Goal: Task Accomplishment & Management: Manage account settings

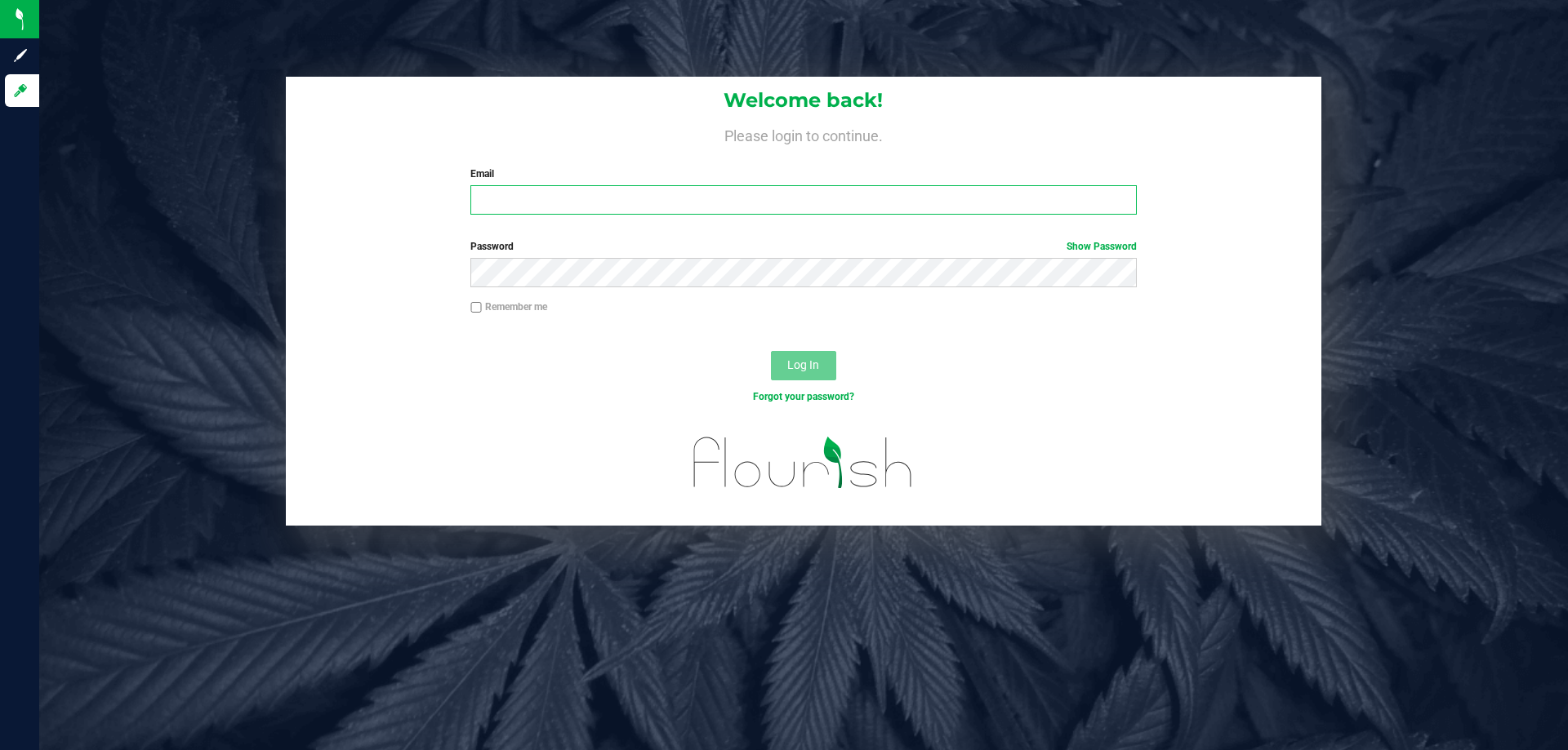
click at [544, 192] on input "Email" at bounding box center [803, 200] width 666 height 29
type input "svossos@liveparallel.com"
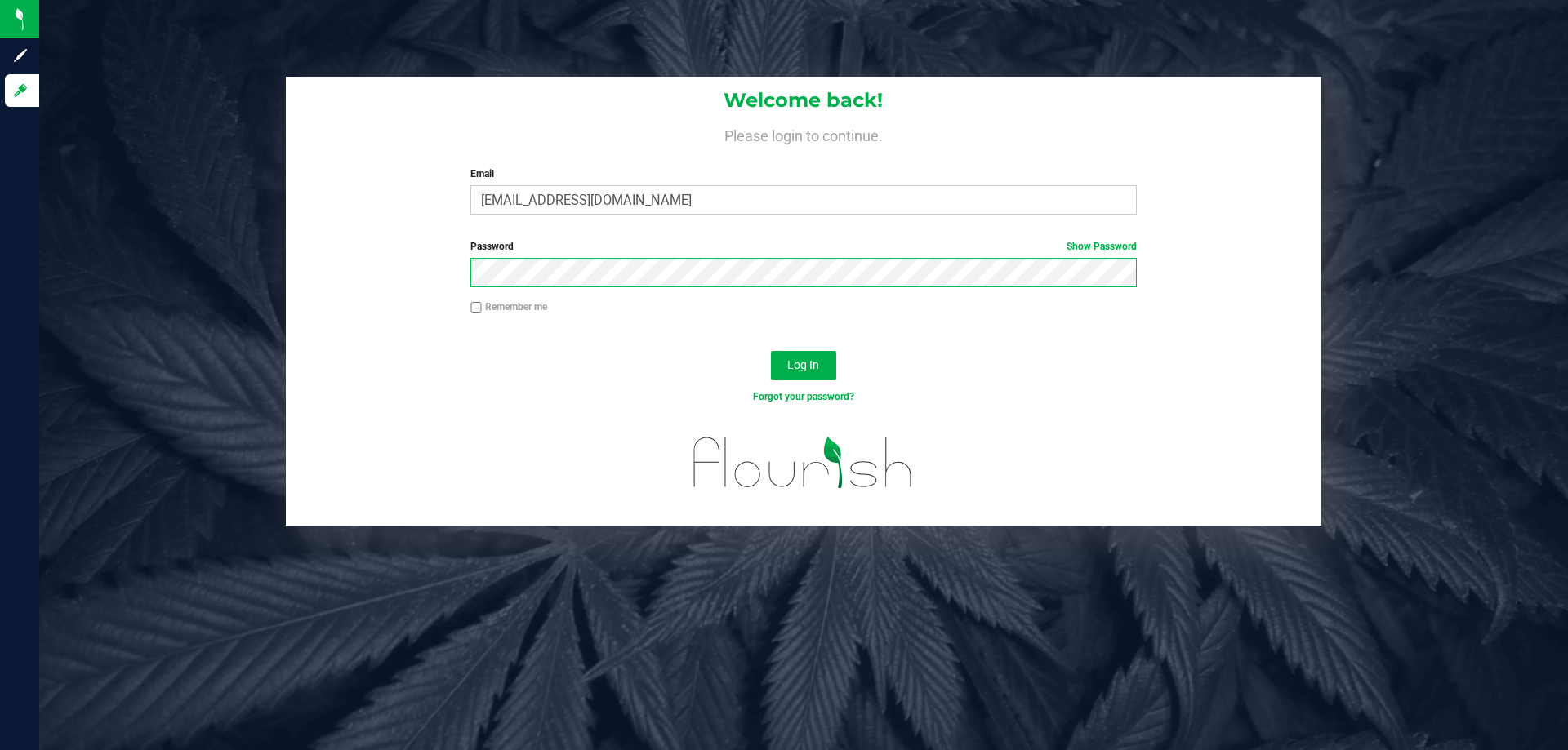
click at [771, 351] on button "Log In" at bounding box center [803, 365] width 66 height 29
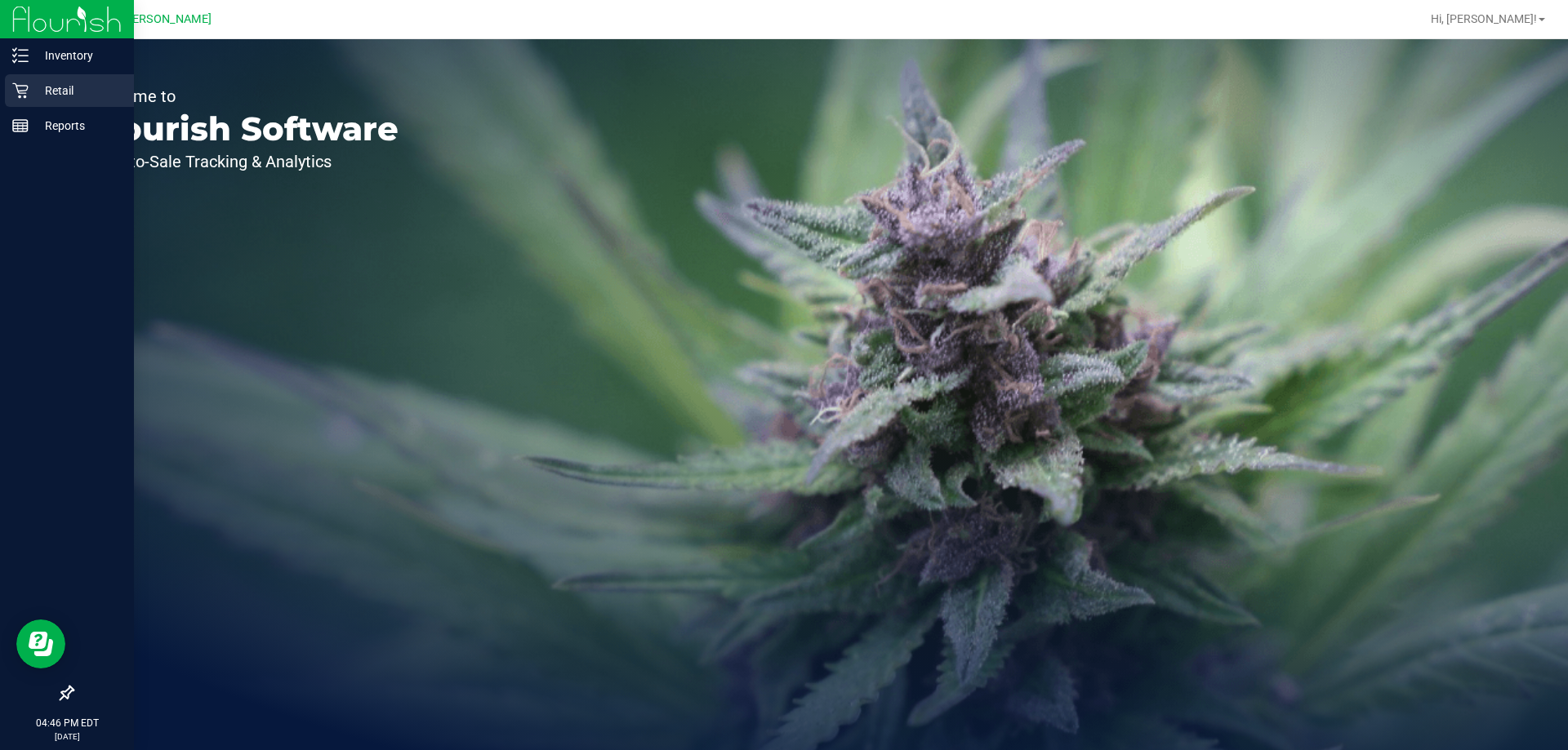
click at [54, 89] on p "Retail" at bounding box center [77, 91] width 98 height 20
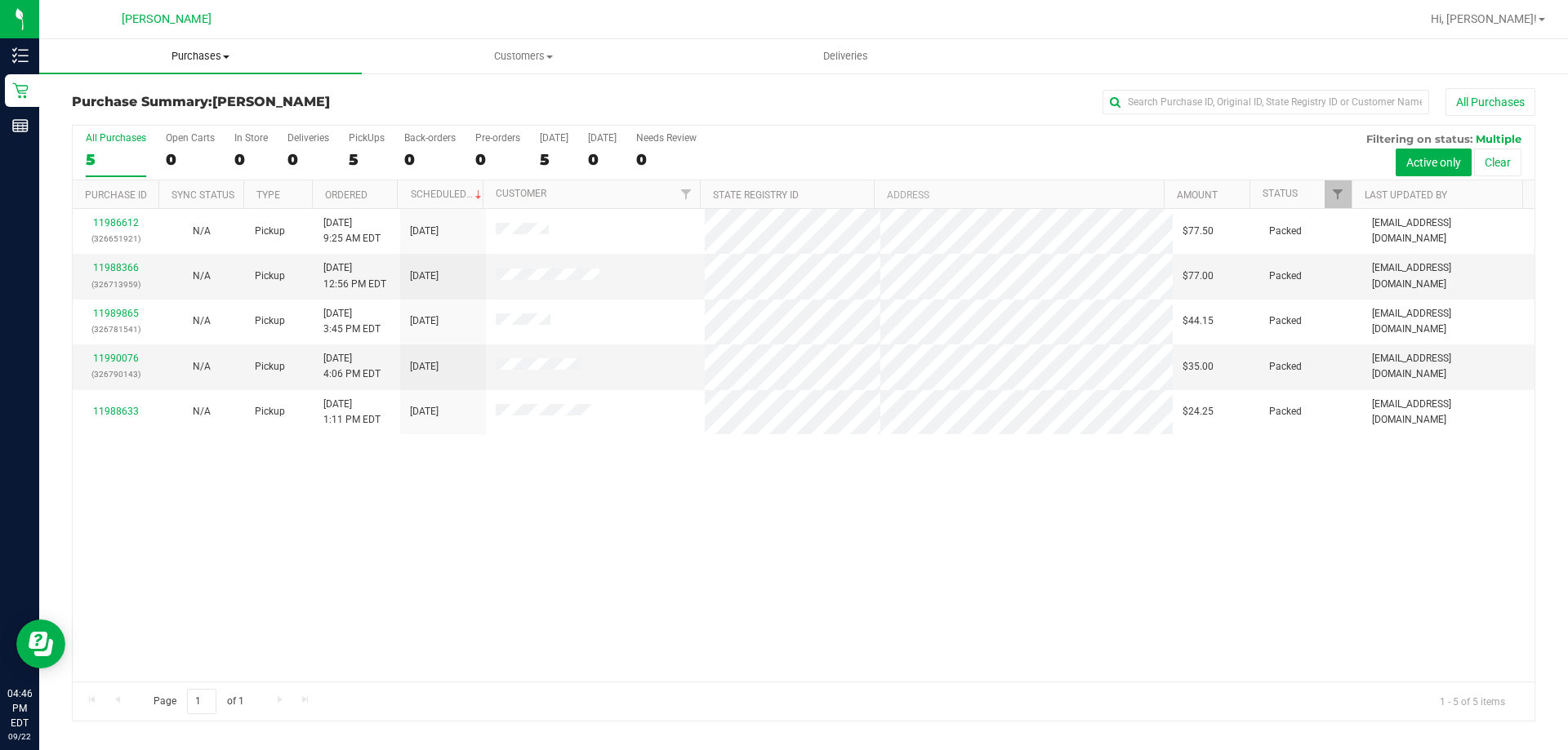
click at [184, 56] on span "Purchases" at bounding box center [200, 56] width 323 height 15
click at [153, 119] on li "Fulfillment" at bounding box center [200, 119] width 323 height 20
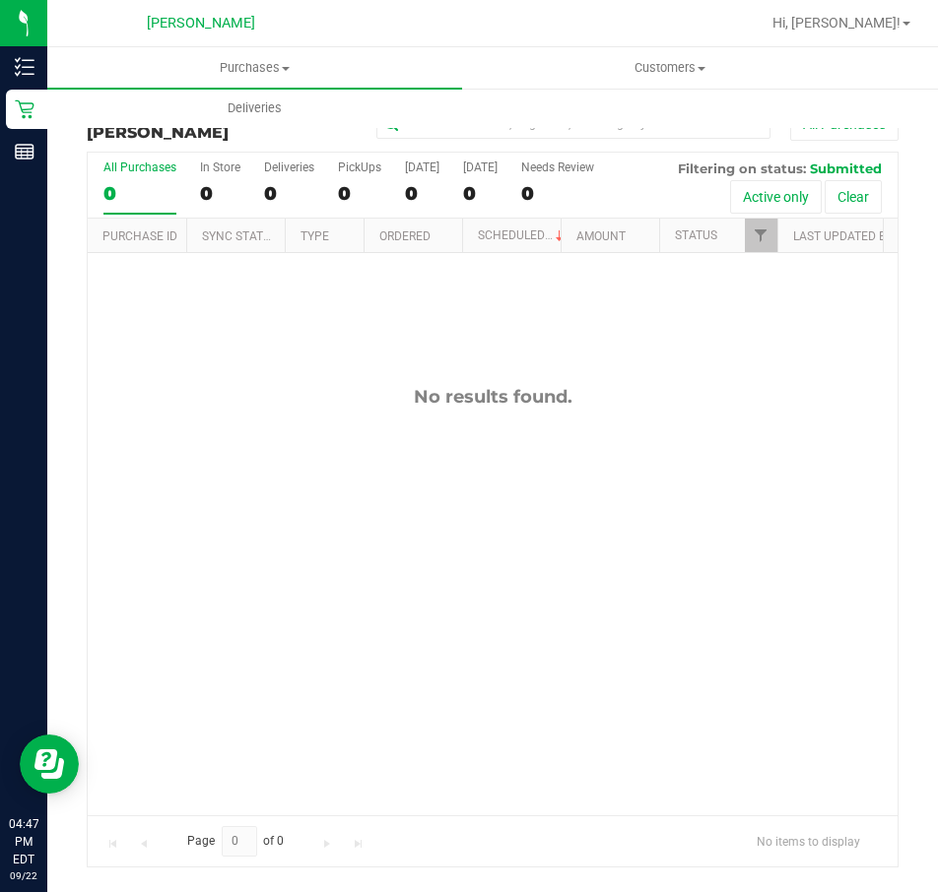
click at [672, 382] on div "No results found." at bounding box center [493, 600] width 810 height 695
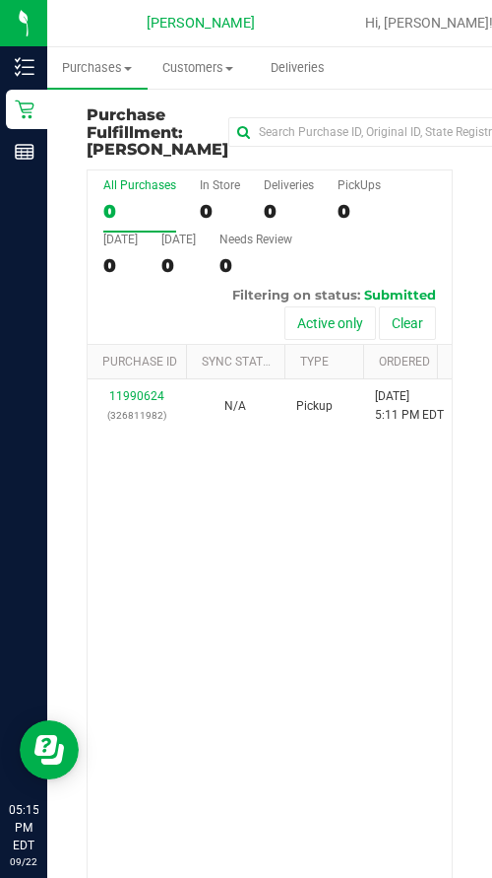
click at [285, 562] on div "11990624 (326811982) N/A Pickup [DATE] 5:11 PM EDT 9/22/2025 $46.00 Submitted […" at bounding box center [270, 655] width 364 height 553
